Goal: Find specific page/section

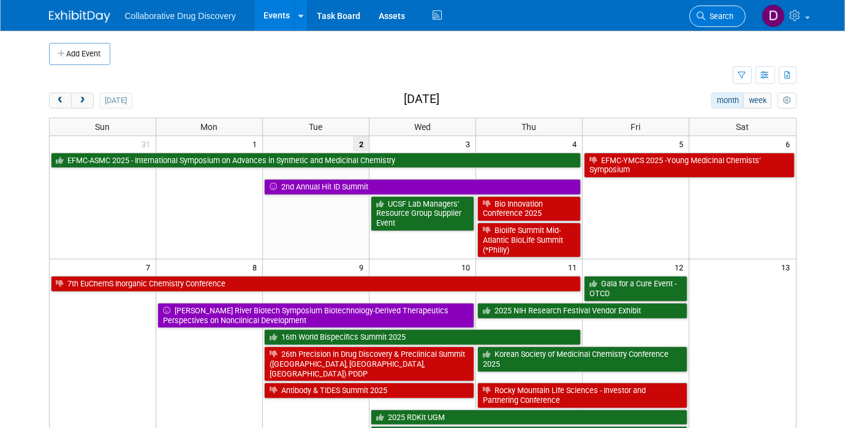
click at [720, 14] on span "Search" at bounding box center [720, 16] width 28 height 9
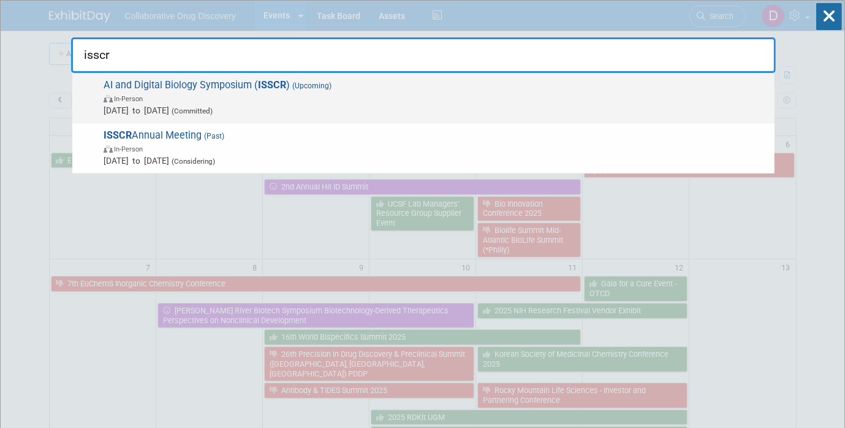
type input "isscr"
click at [393, 89] on span "AI and Digital Biology Symposium ( ISSCR ) (Upcoming) In-Person [DATE] to [DATE…" at bounding box center [434, 97] width 669 height 37
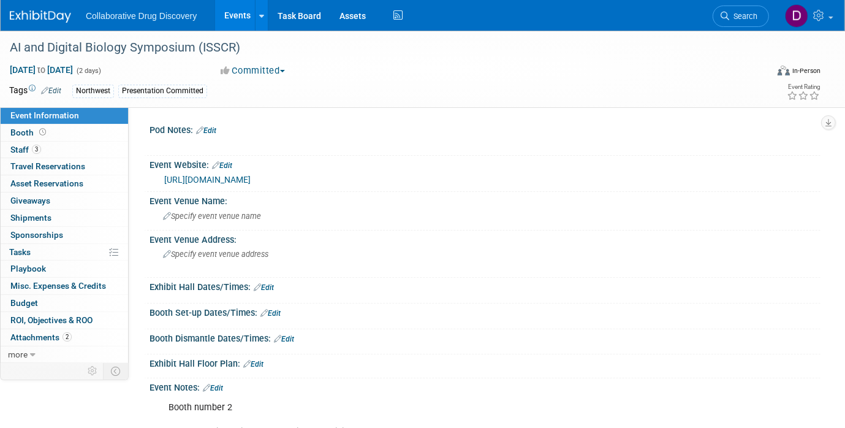
scroll to position [270, 0]
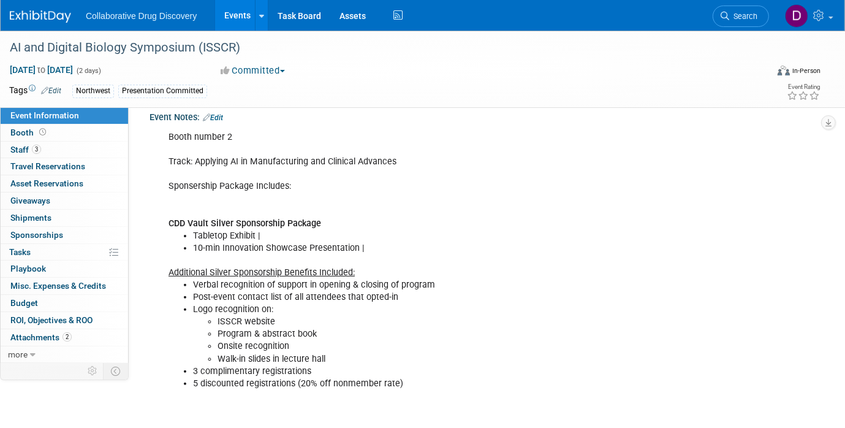
click at [221, 117] on link "Edit" at bounding box center [213, 117] width 20 height 9
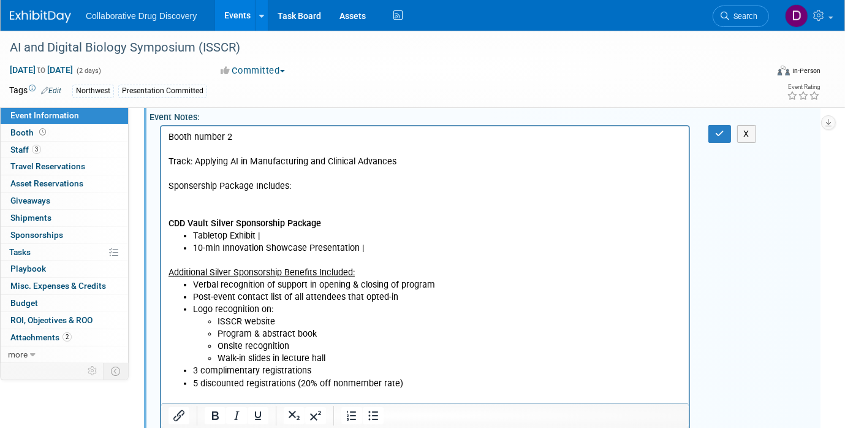
scroll to position [0, 0]
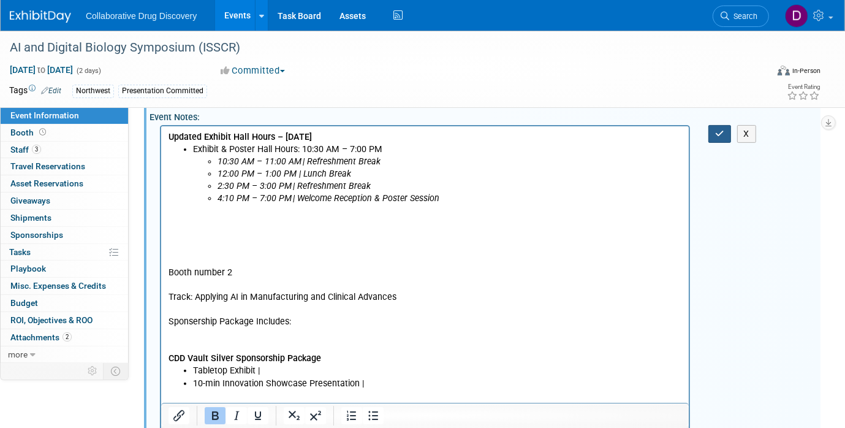
click at [715, 135] on icon "button" at bounding box center [719, 133] width 9 height 9
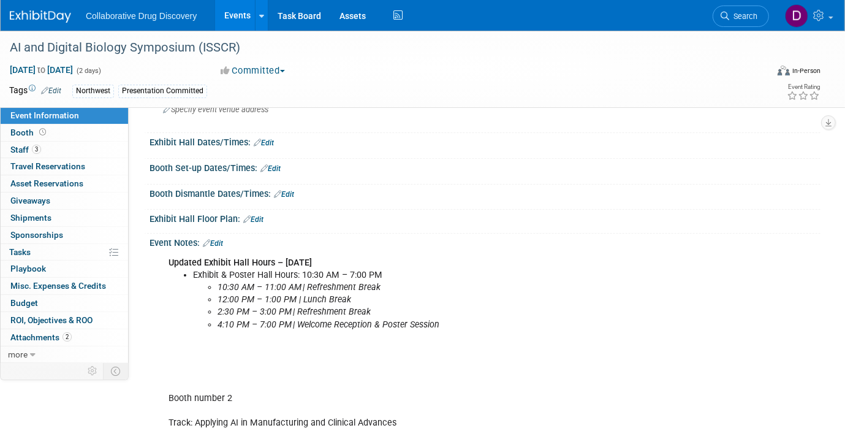
scroll to position [139, 0]
